Goal: Navigation & Orientation: Find specific page/section

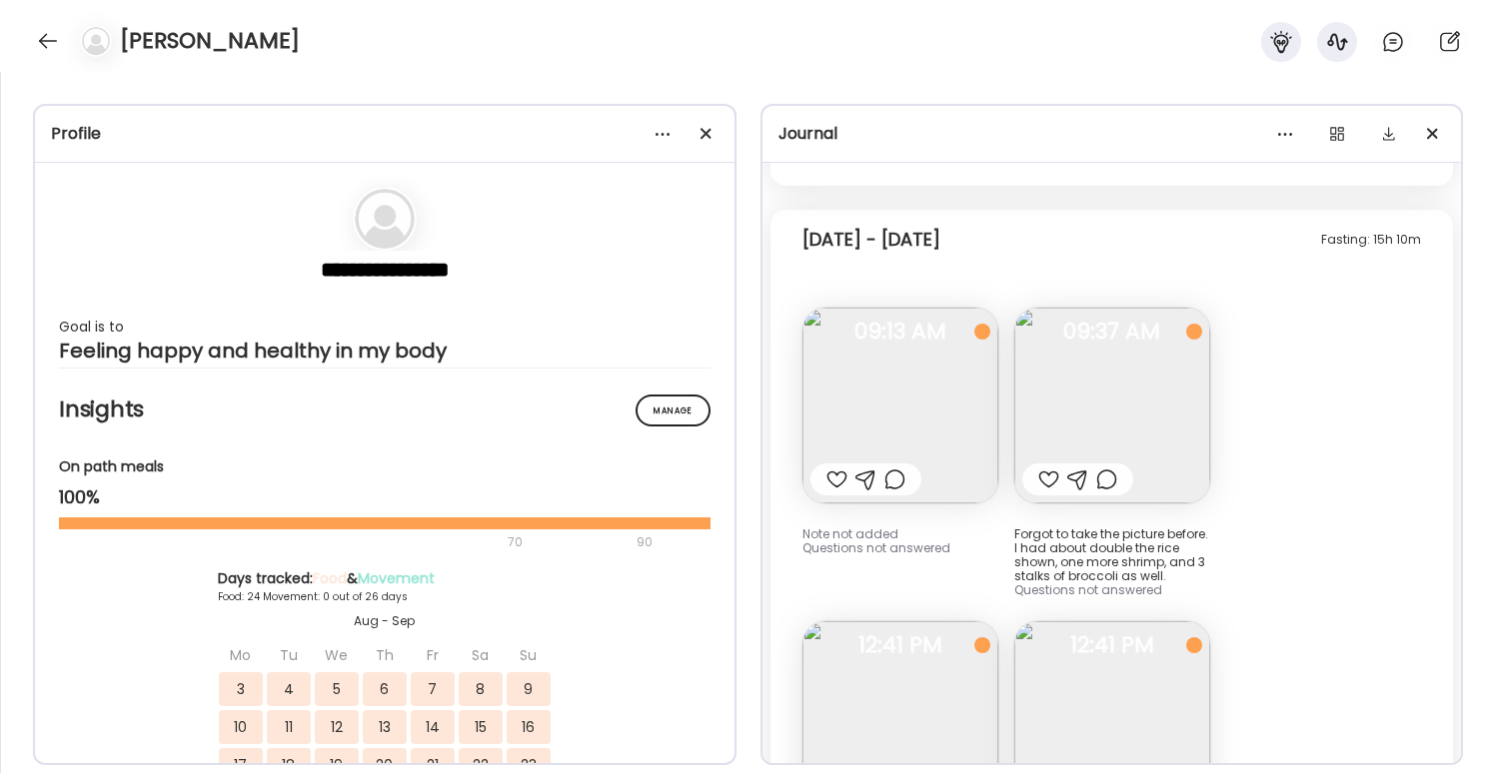
scroll to position [15267, 0]
click at [917, 403] on img at bounding box center [900, 408] width 196 height 196
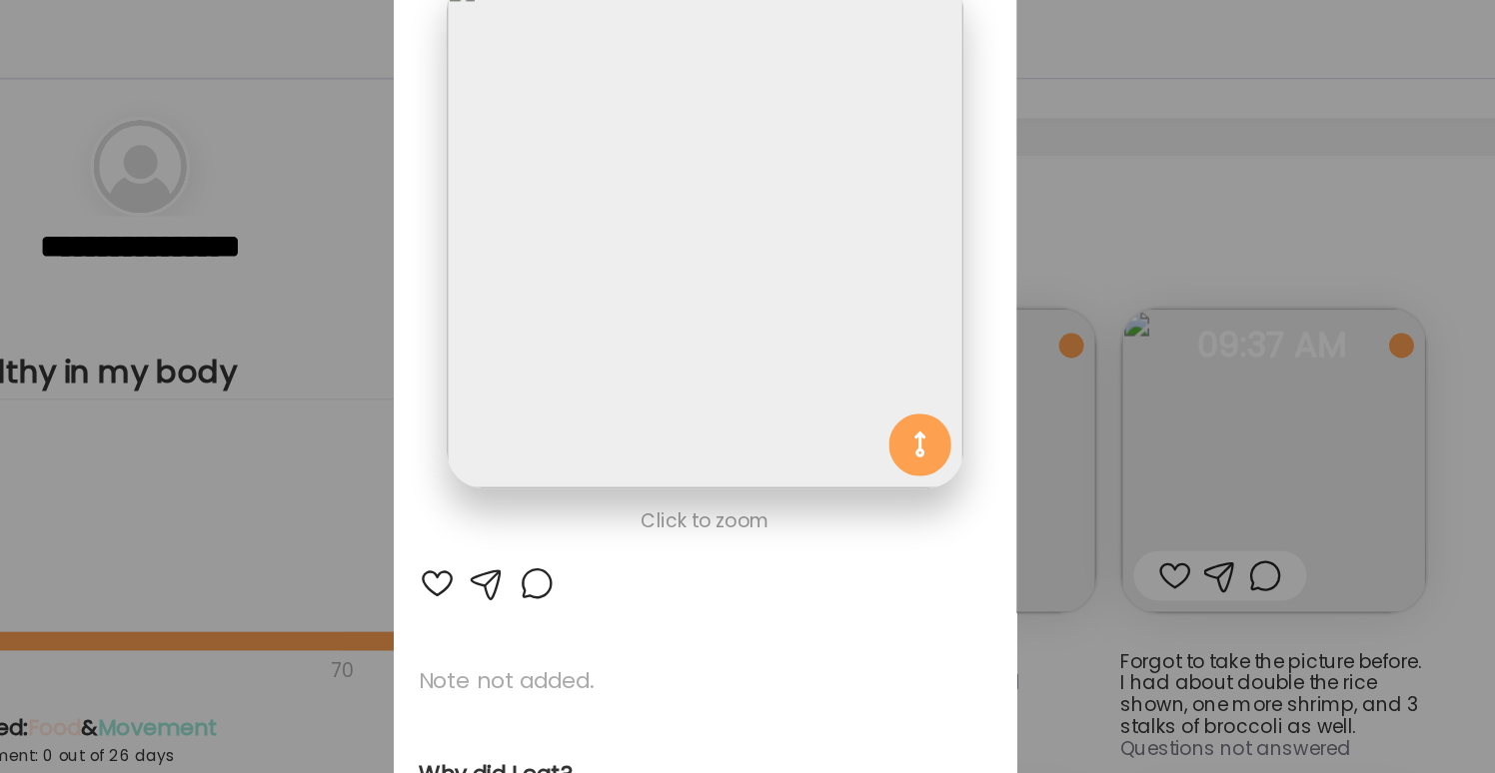
scroll to position [0, 0]
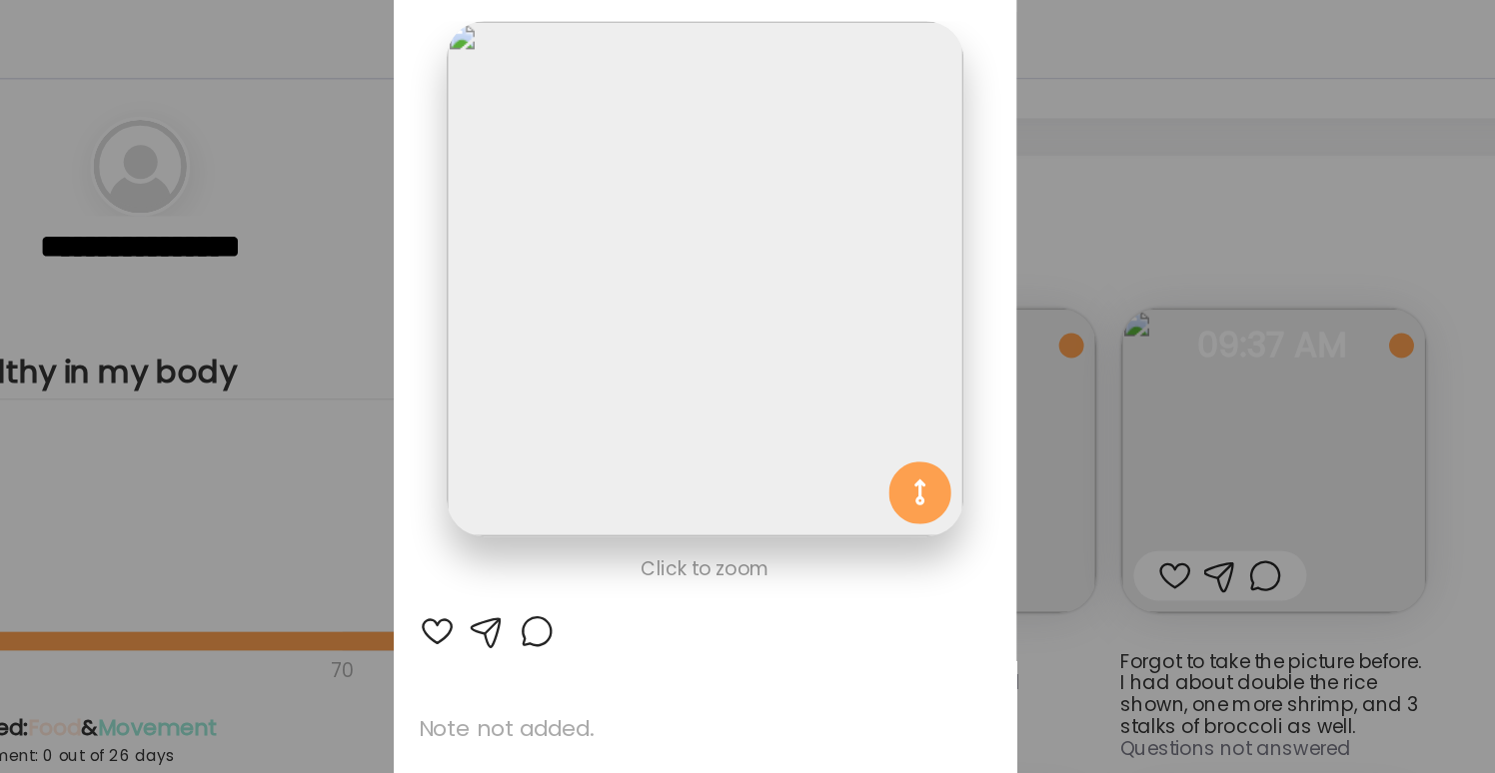
click at [1103, 291] on div "Ate Coach Dashboard Wahoo! It’s official Take a moment to set up your Coach Pro…" at bounding box center [747, 386] width 1495 height 773
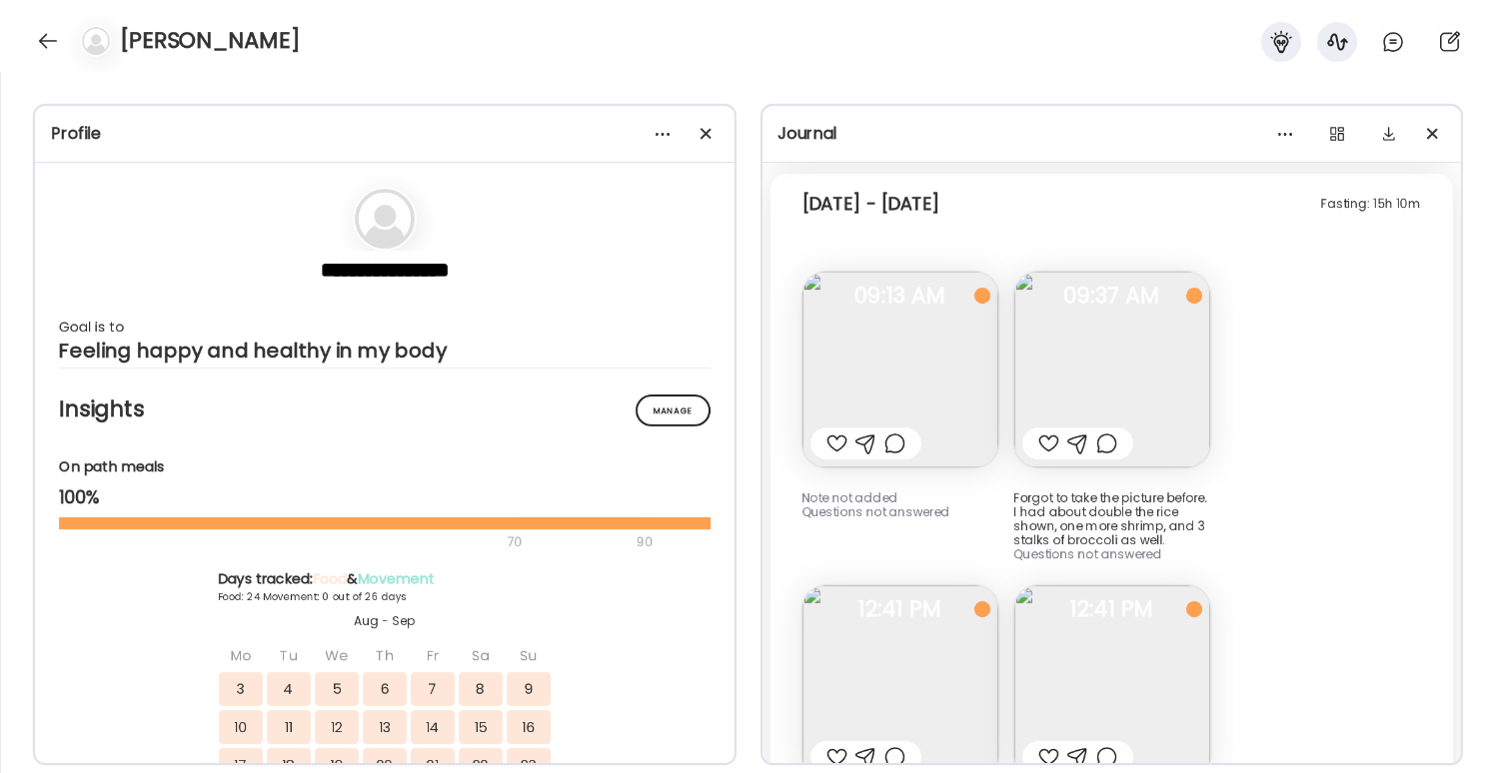
scroll to position [15325, 0]
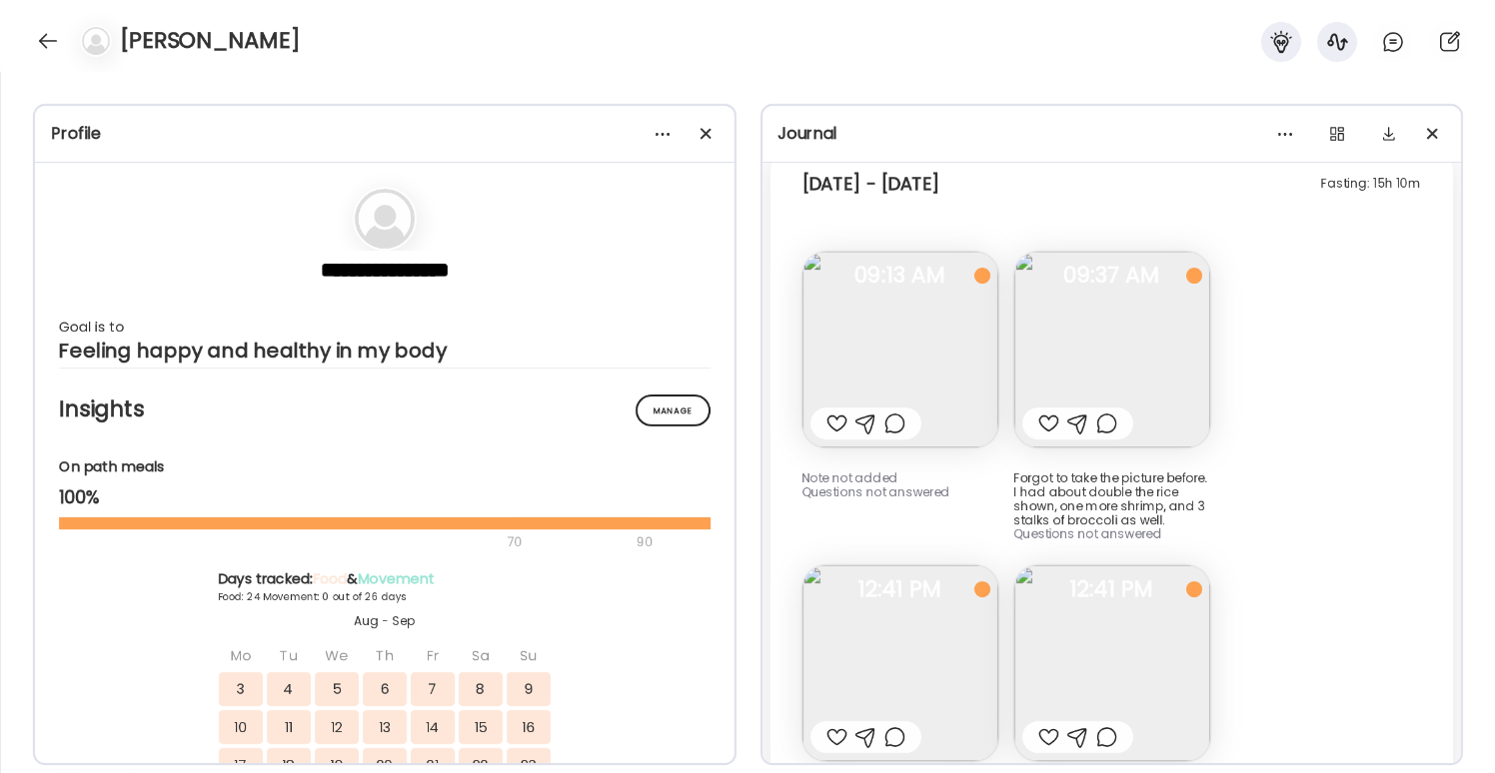
click at [936, 350] on img at bounding box center [900, 350] width 196 height 196
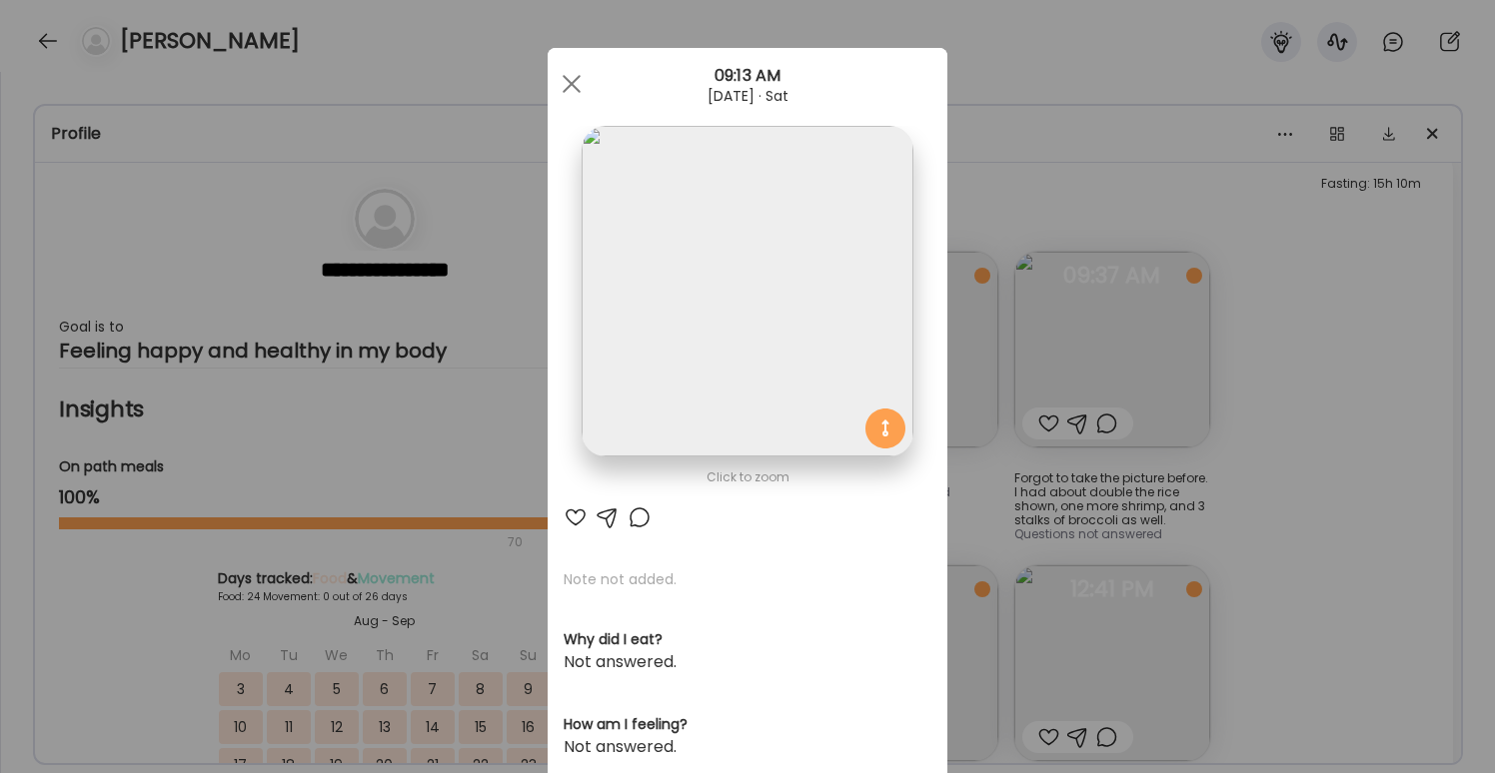
click at [1378, 247] on div "Ate Coach Dashboard Wahoo! It’s official Take a moment to set up your Coach Pro…" at bounding box center [747, 386] width 1495 height 773
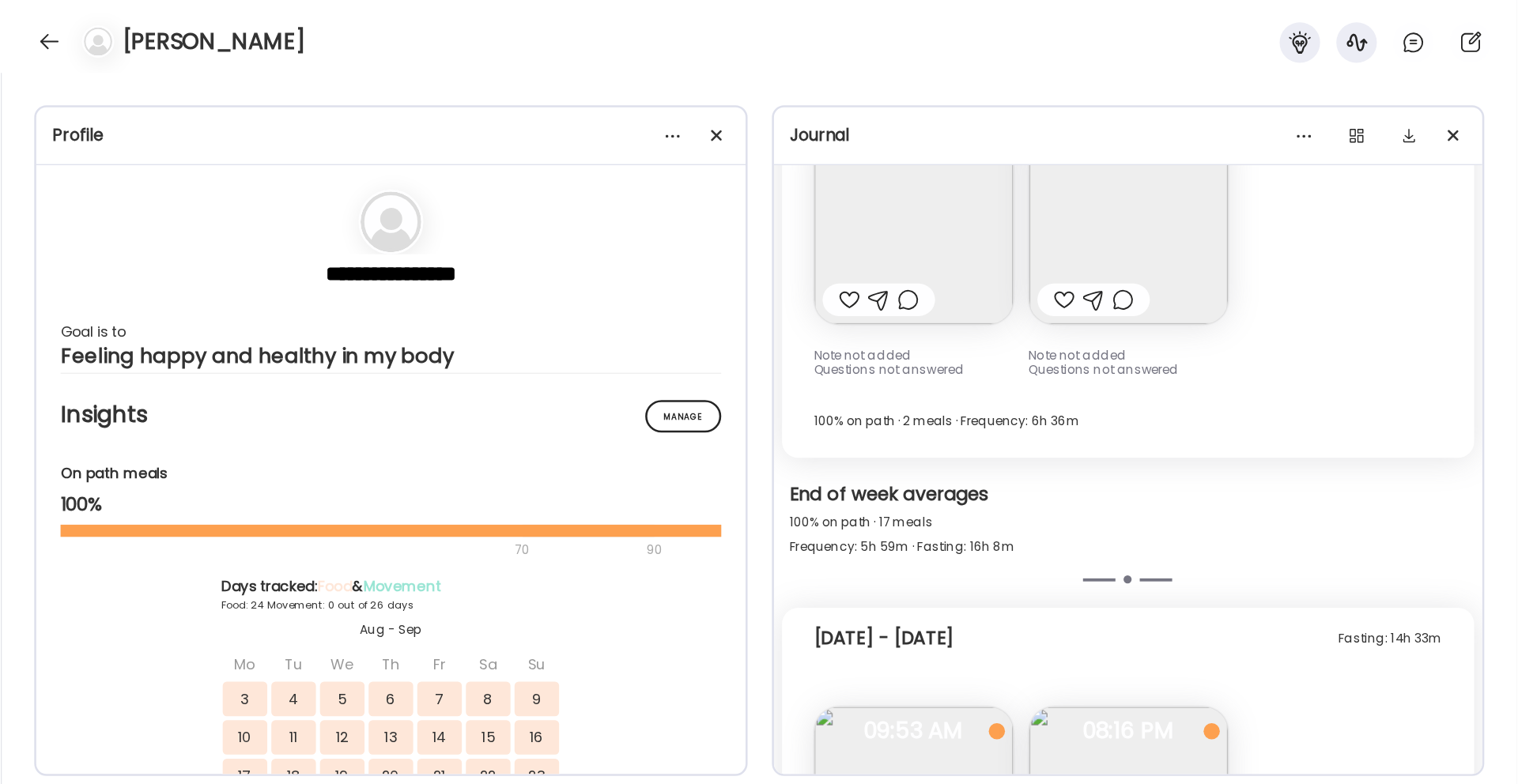
scroll to position [8228, 0]
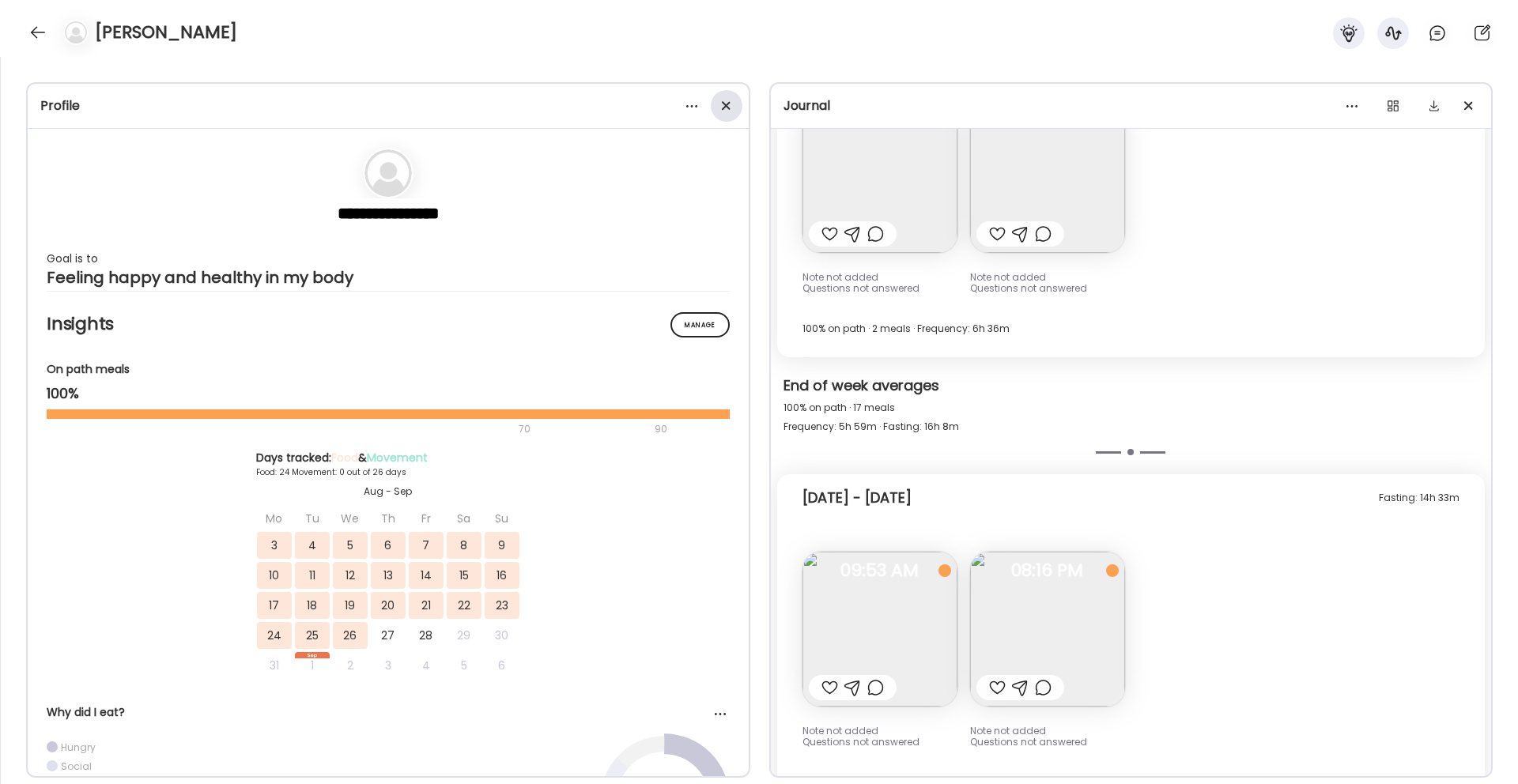
click at [731, 99] on div at bounding box center [727, 106] width 32 height 32
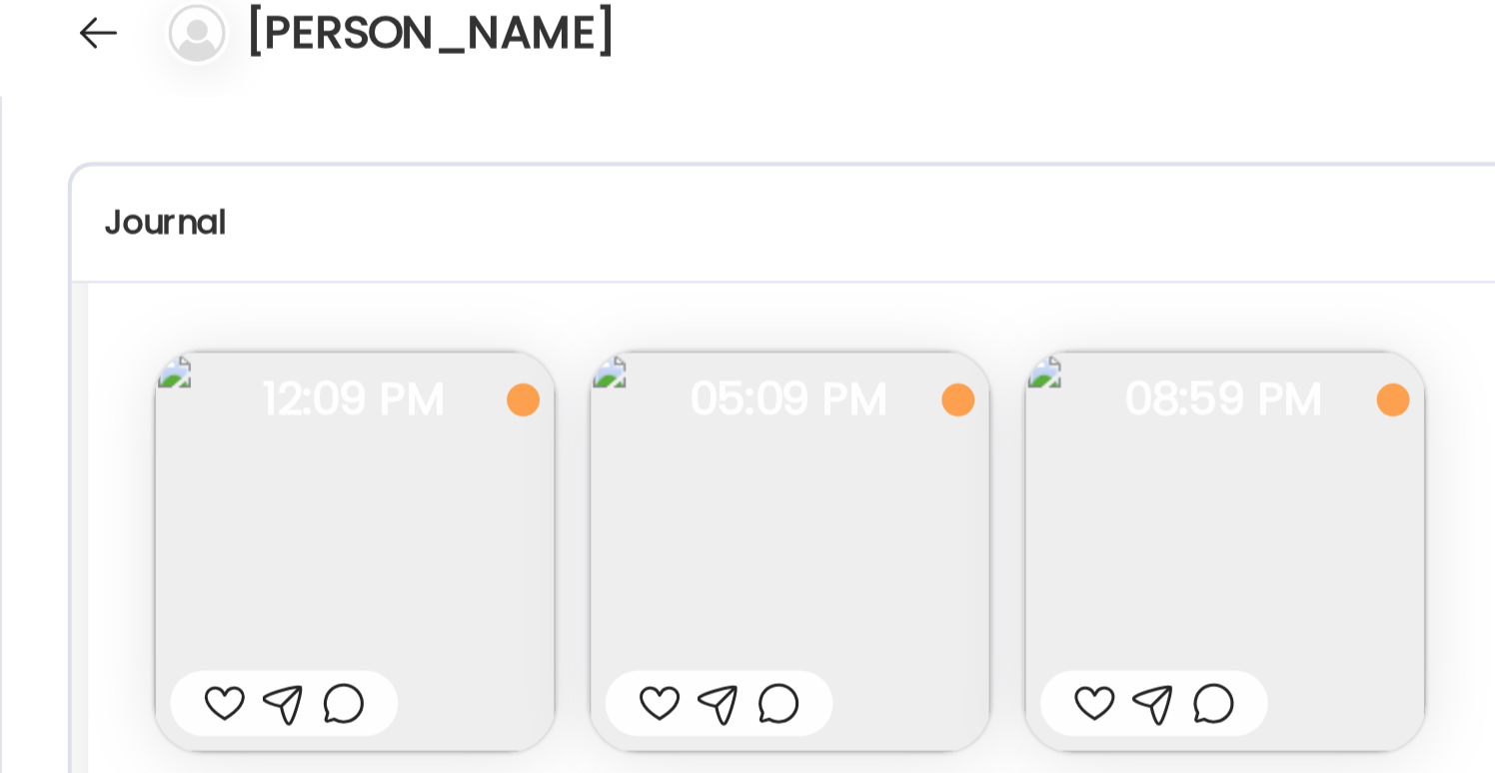
scroll to position [12915, 0]
